Goal: Task Accomplishment & Management: Manage account settings

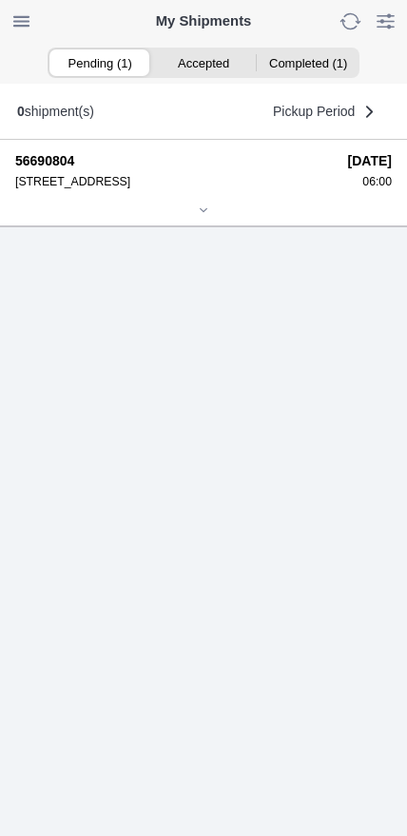
click at [199, 216] on icon at bounding box center [203, 210] width 11 height 11
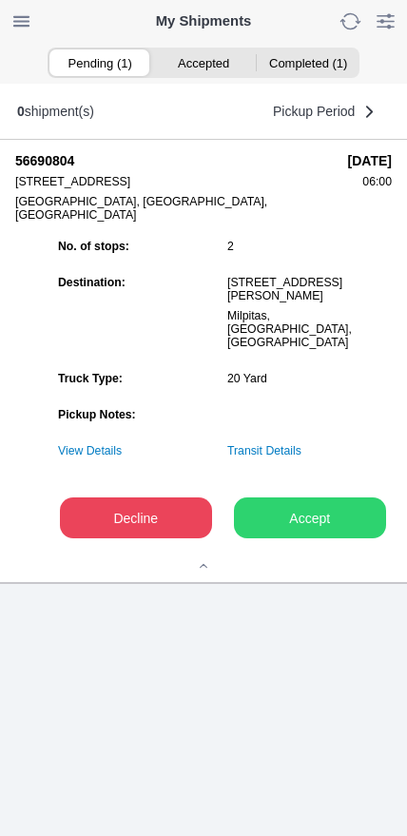
click at [0, 0] on slot "Accept" at bounding box center [0, 0] width 0 height 0
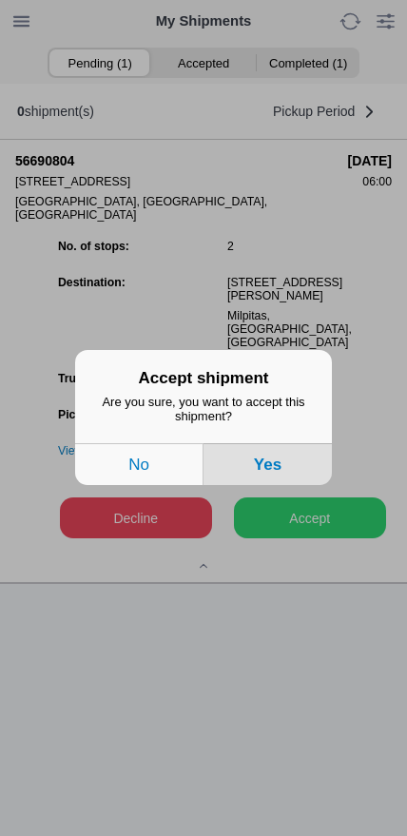
click at [286, 468] on button "Yes" at bounding box center [268, 465] width 128 height 42
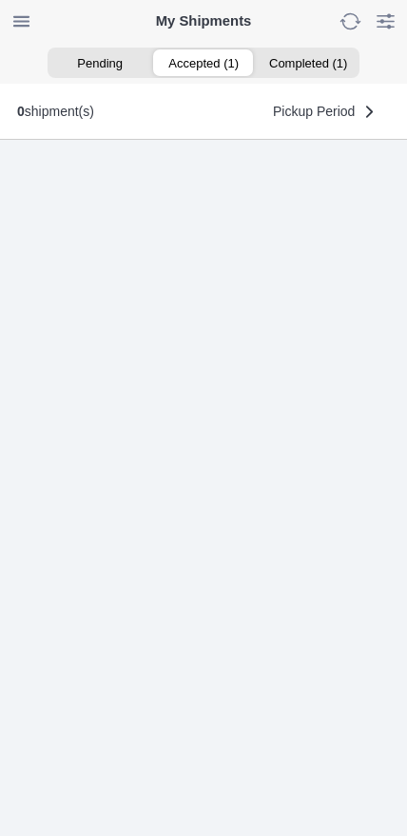
click at [211, 61] on ion-segment-button "Accepted (1)" at bounding box center [203, 62] width 104 height 27
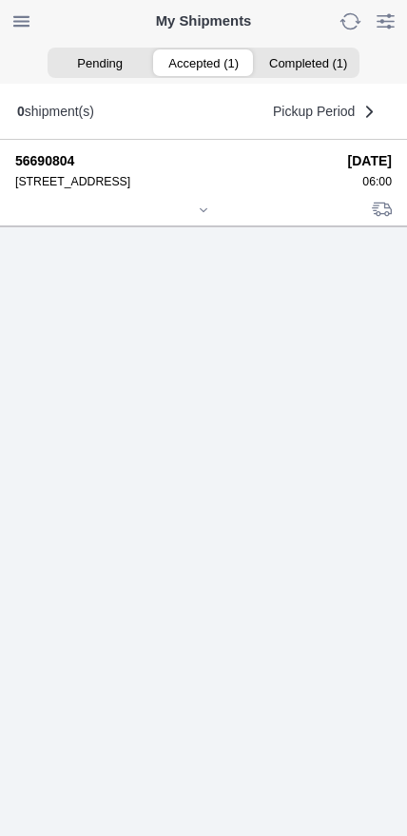
click at [202, 211] on icon at bounding box center [204, 209] width 7 height 3
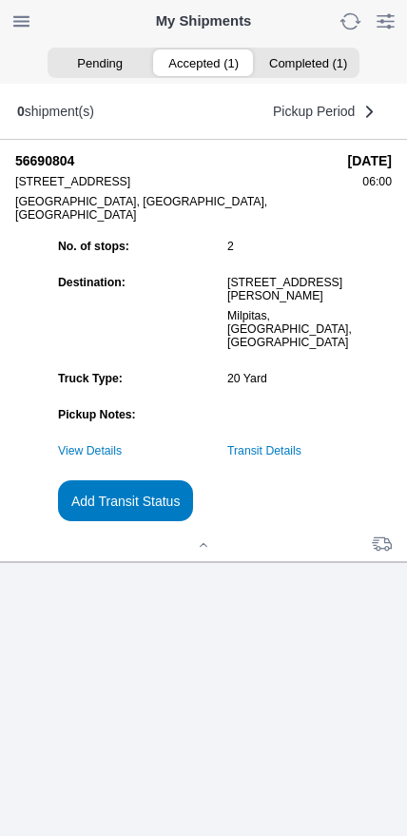
click at [0, 0] on slot "Add Transit Status" at bounding box center [0, 0] width 0 height 0
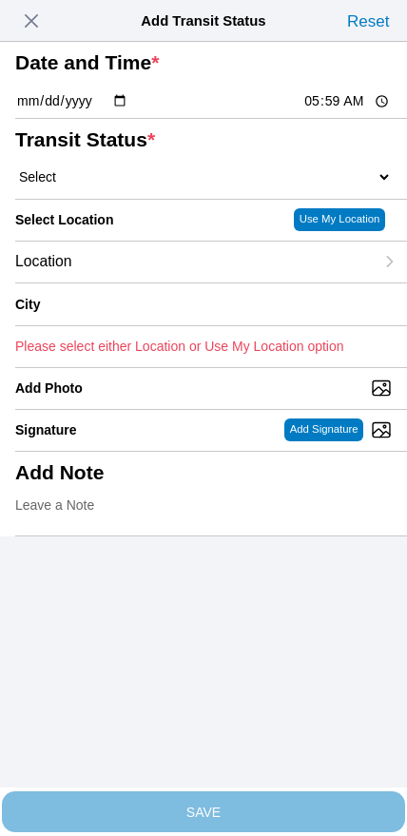
click at [331, 111] on input "05:59" at bounding box center [347, 101] width 89 height 20
type input "06:00"
click at [139, 186] on select "Select Arrive at Drop Off Arrive at Pickup Break Start Break Stop Depart Drop O…" at bounding box center [203, 176] width 377 height 17
select select "ARVPULOC"
click at [126, 283] on div "Location" at bounding box center [194, 262] width 359 height 41
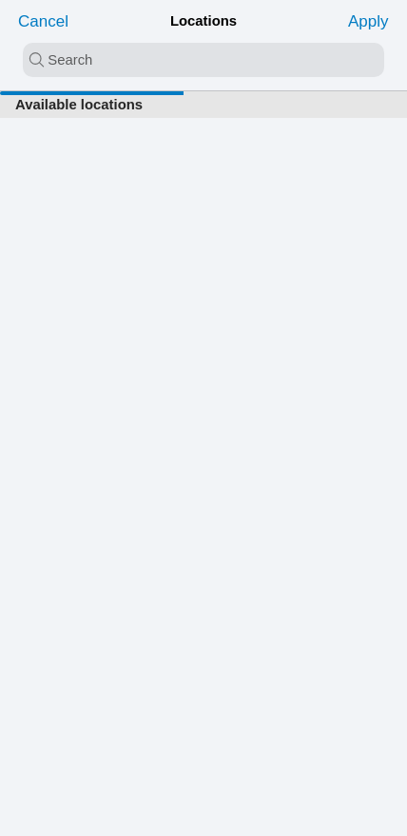
click at [189, 52] on input "search text" at bounding box center [204, 60] width 362 height 34
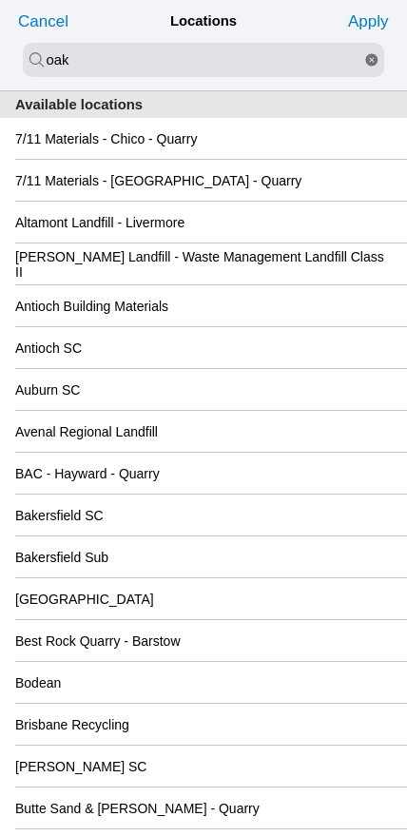
type input "oak"
click at [0, 0] on slot "Apply" at bounding box center [0, 0] width 0 height 0
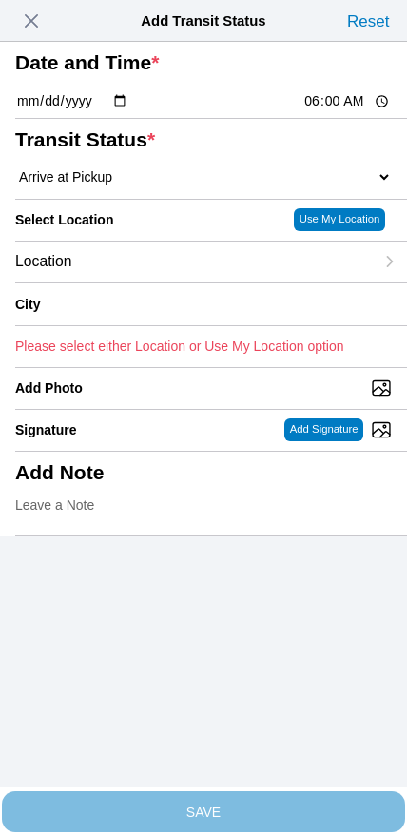
click at [156, 283] on div "Location" at bounding box center [194, 262] width 359 height 41
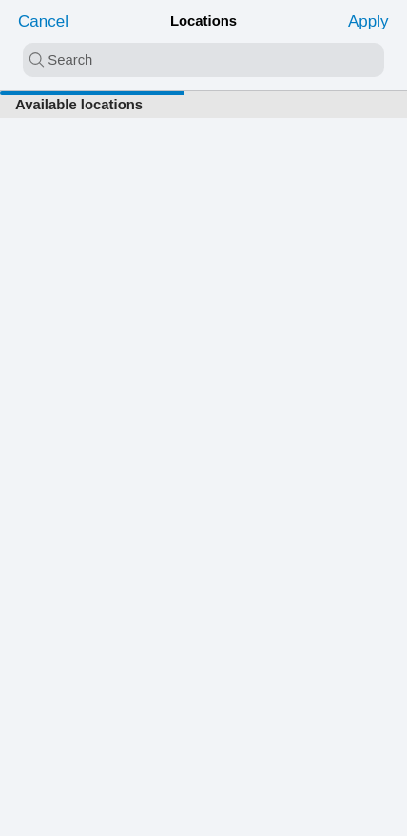
click at [208, 49] on input "search text" at bounding box center [204, 60] width 362 height 34
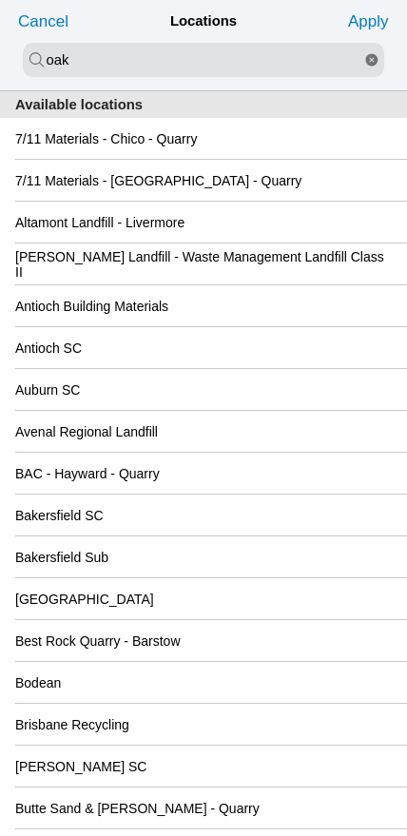
type input "oak"
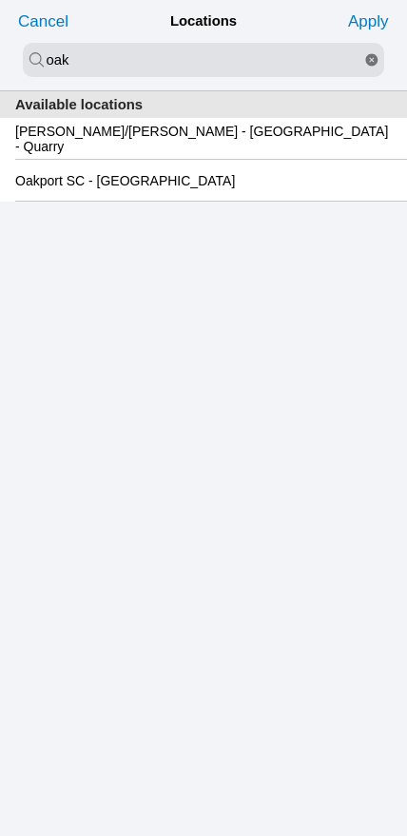
click at [0, 0] on slot "Oakport SC - [GEOGRAPHIC_DATA]" at bounding box center [0, 0] width 0 height 0
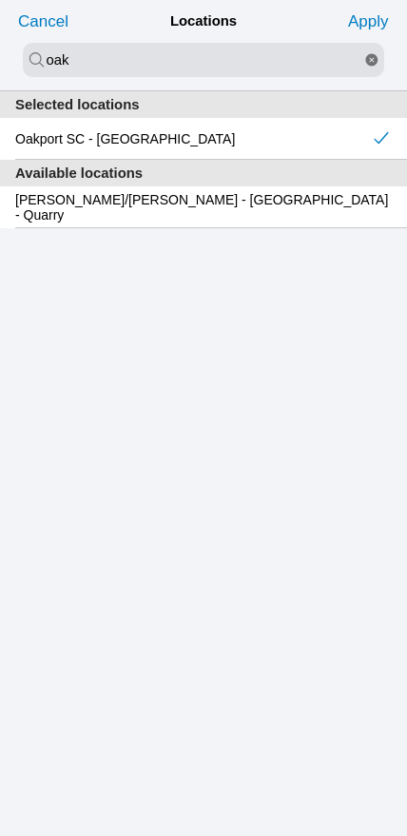
click at [0, 0] on slot "Apply" at bounding box center [0, 0] width 0 height 0
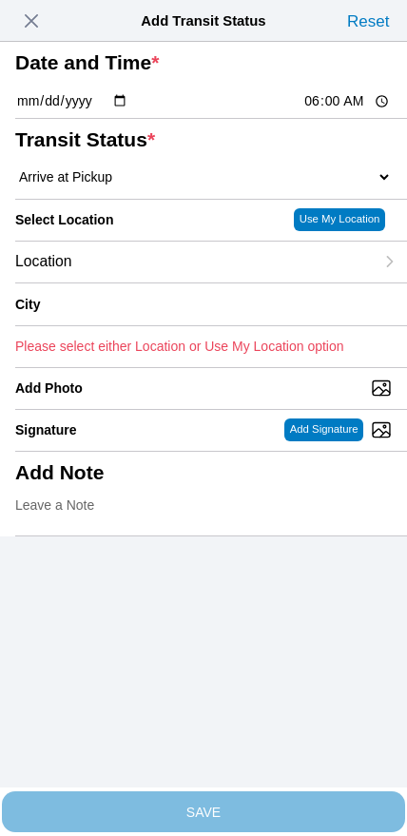
type input "[GEOGRAPHIC_DATA]"
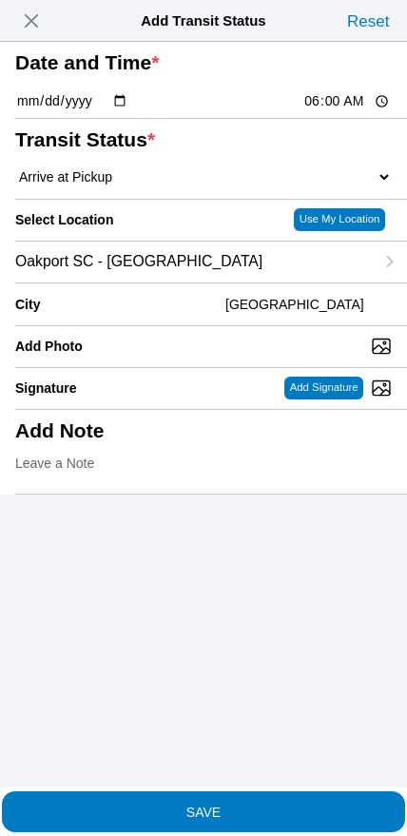
click at [243, 813] on button "SAVE" at bounding box center [203, 812] width 403 height 41
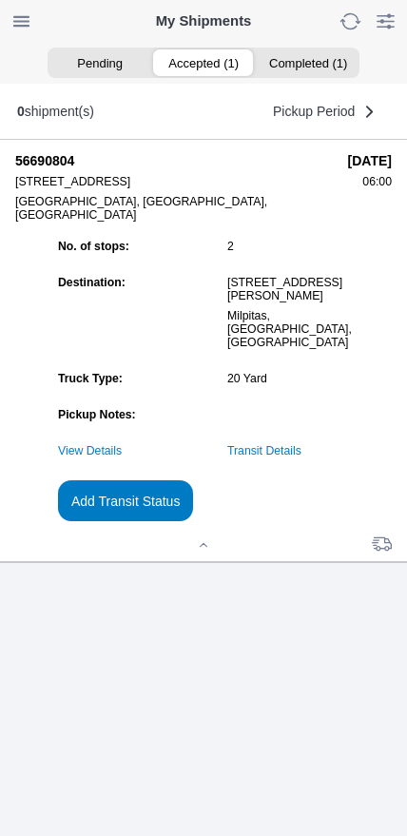
click at [298, 458] on link "Transit Details" at bounding box center [264, 450] width 74 height 13
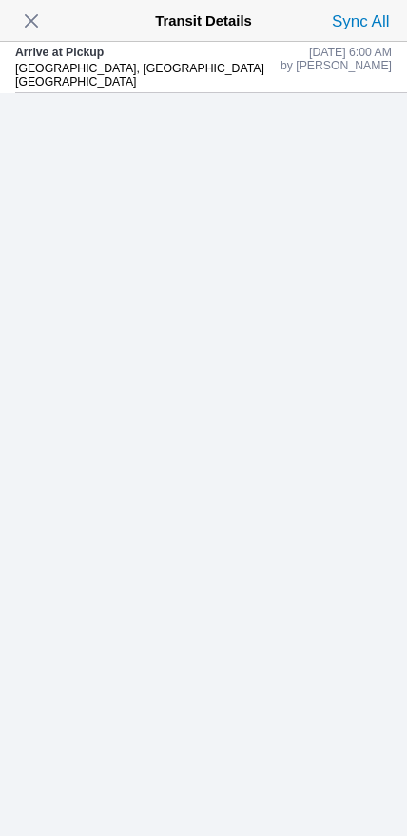
click at [44, 28] on span "button" at bounding box center [31, 21] width 27 height 27
